Goal: Use online tool/utility

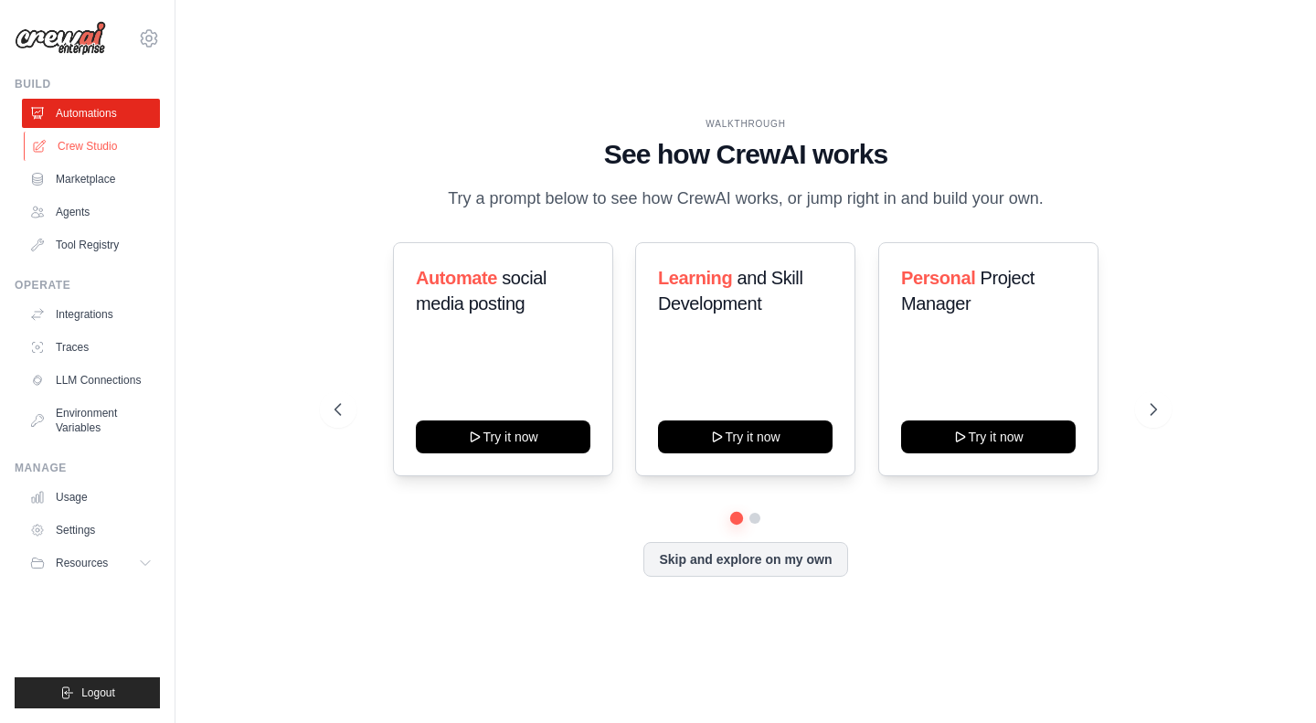
click at [106, 149] on link "Crew Studio" at bounding box center [93, 146] width 138 height 29
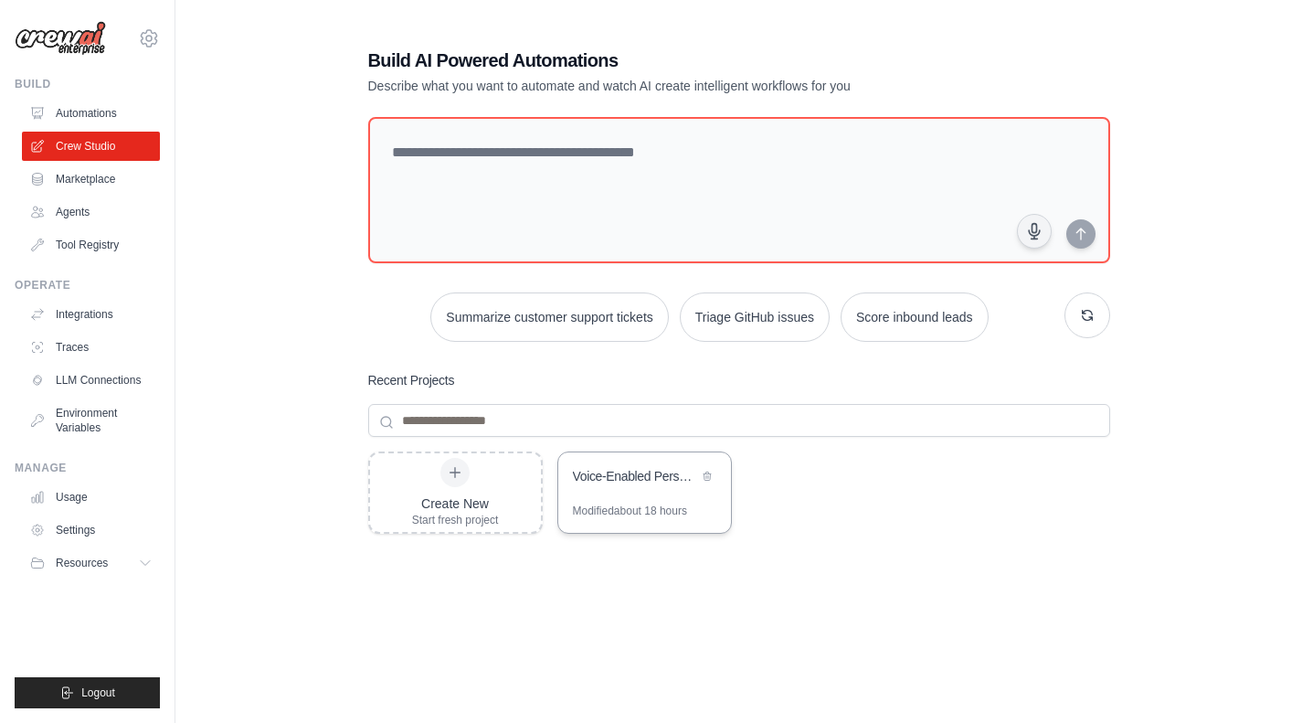
click at [633, 494] on div "Voice-Enabled Personal Assistant" at bounding box center [644, 477] width 173 height 51
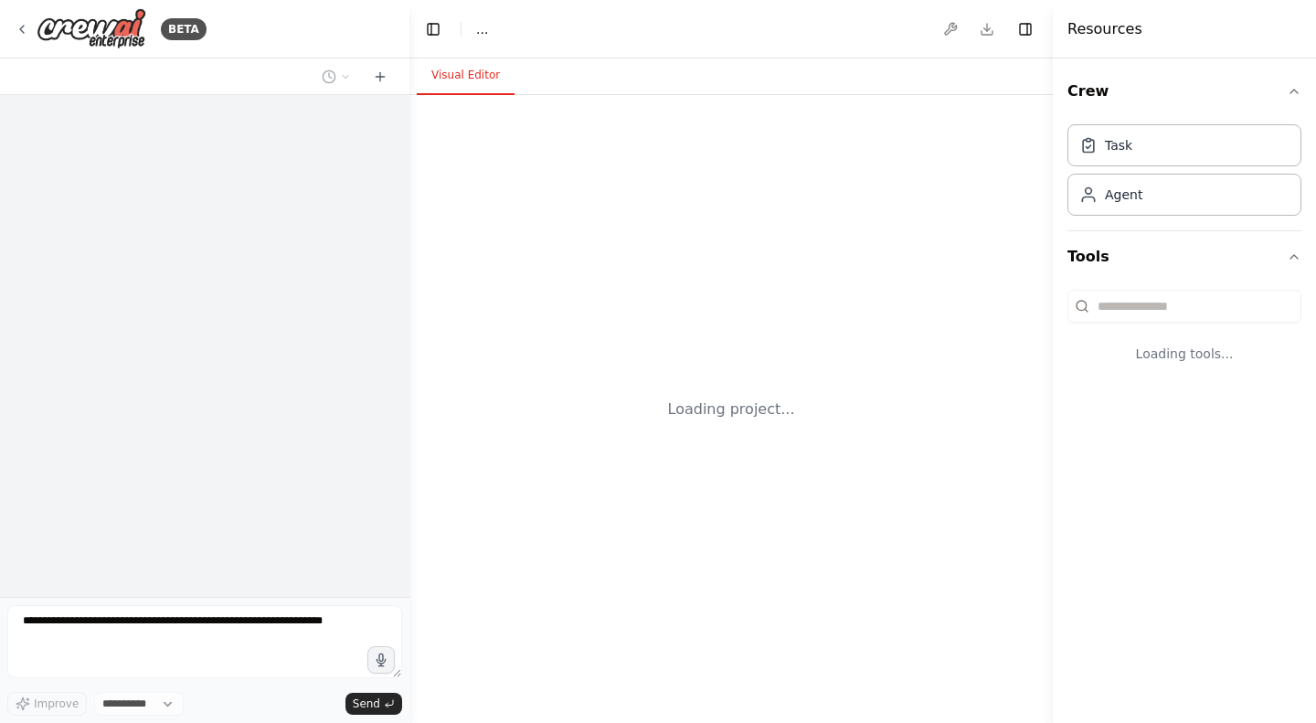
select select "****"
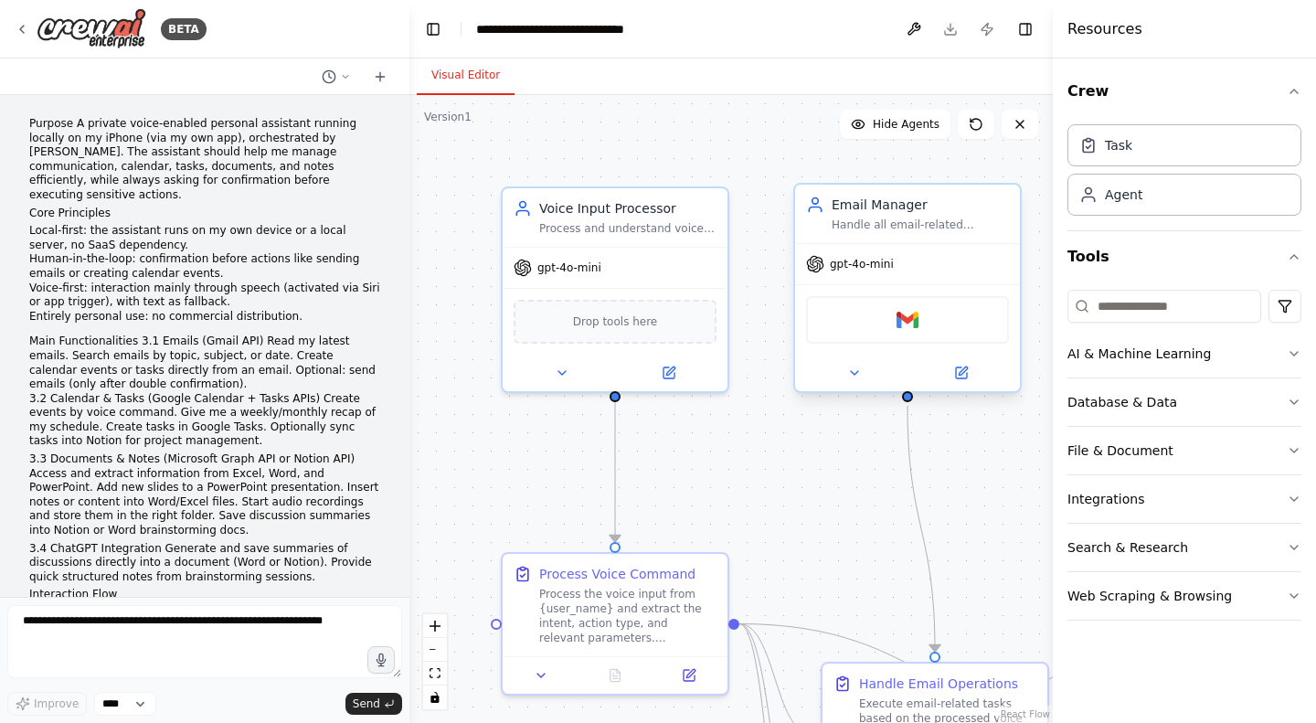
scroll to position [4315, 0]
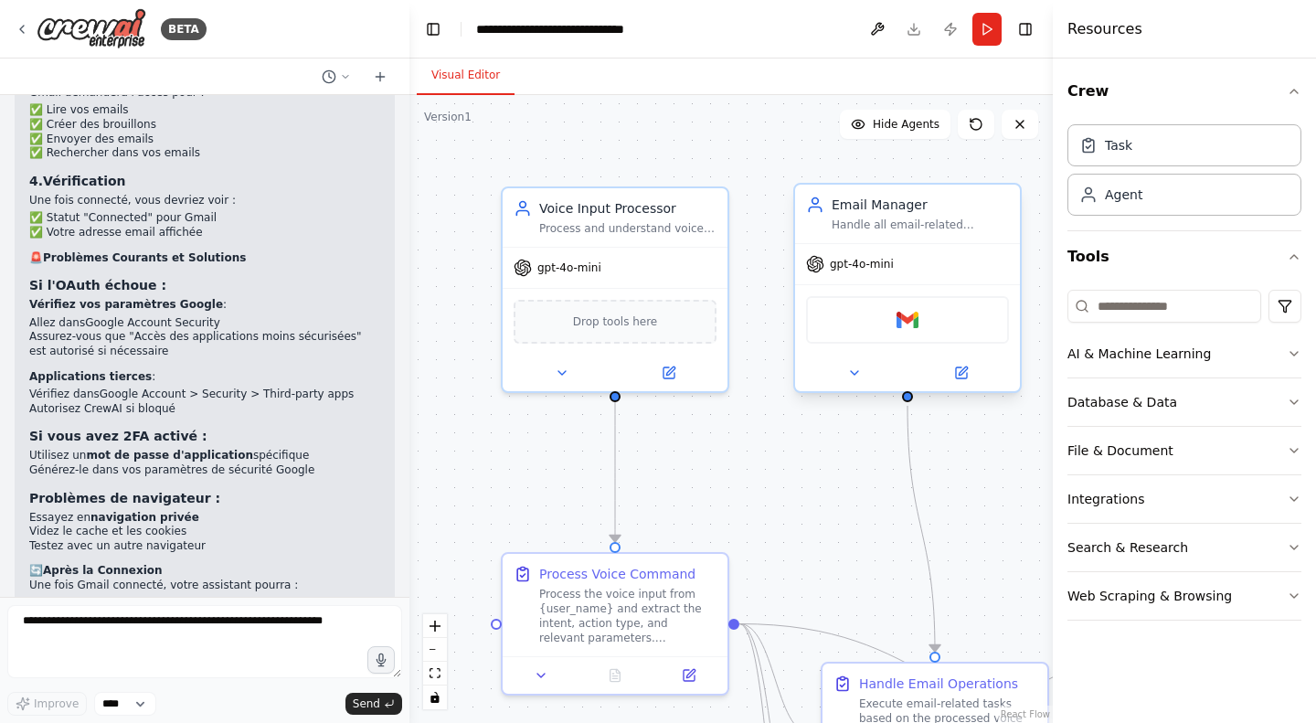
click at [885, 333] on div "Gmail" at bounding box center [907, 320] width 203 height 48
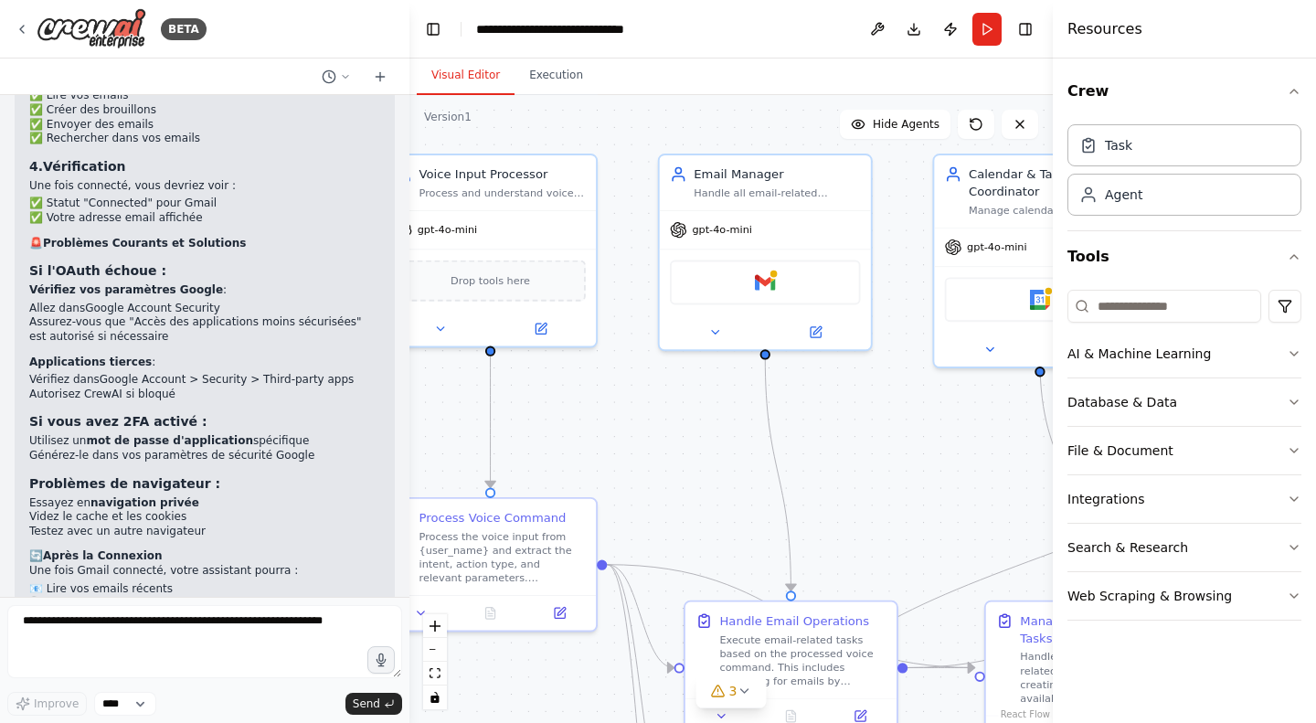
drag, startPoint x: 896, startPoint y: 465, endPoint x: 755, endPoint y: 423, distance: 146.9
click at [755, 423] on div ".deletable-edge-delete-btn { width: 20px; height: 20px; border: 0px solid #ffff…" at bounding box center [730, 409] width 643 height 628
click at [789, 299] on div "Gmail" at bounding box center [765, 279] width 191 height 45
click at [792, 282] on div "Gmail" at bounding box center [765, 279] width 191 height 45
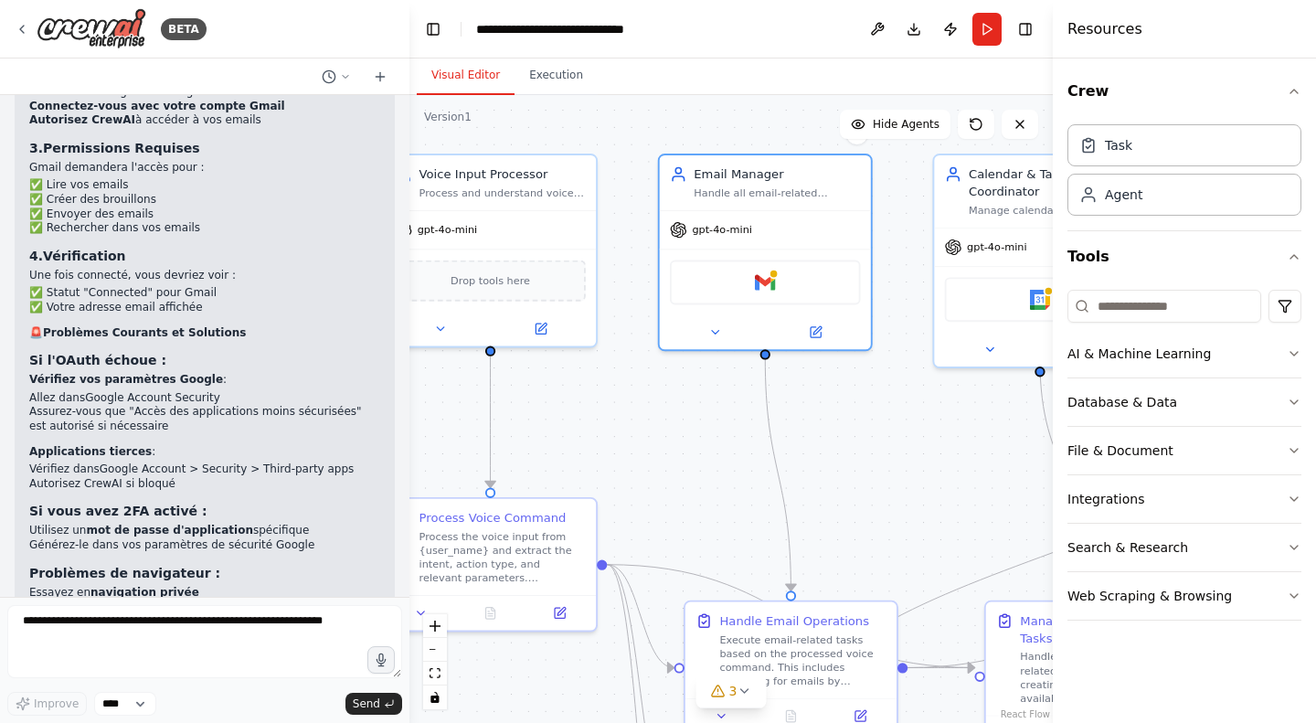
scroll to position [4226, 0]
drag, startPoint x: 122, startPoint y: 288, endPoint x: 309, endPoint y: 290, distance: 186.5
click at [309, 404] on li "Assurez-vous que "Accès des applications moins sécurisées" est autorisé si néce…" at bounding box center [204, 418] width 351 height 28
copy li "Accès des applications moins sécurisée"
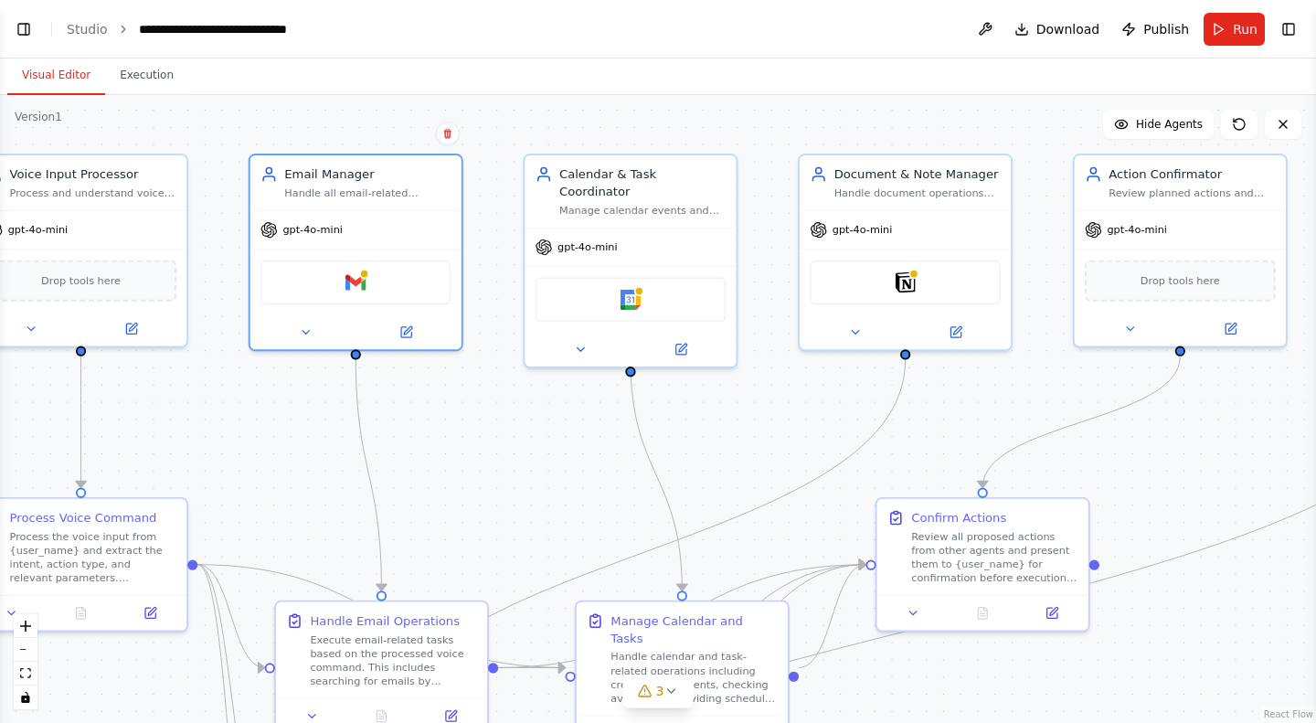
select select "****"
